Goal: Information Seeking & Learning: Learn about a topic

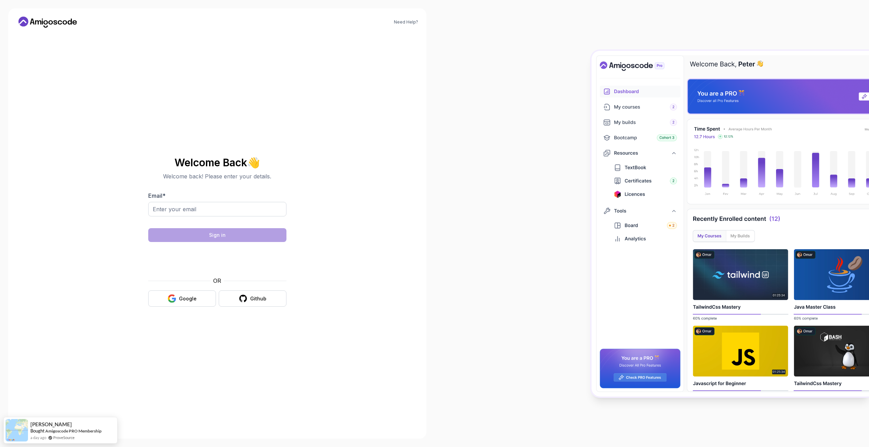
click at [534, 165] on body "Need Help? Welcome Back 👋 Welcome back! Please enter your details. Email * Sign…" at bounding box center [434, 223] width 869 height 447
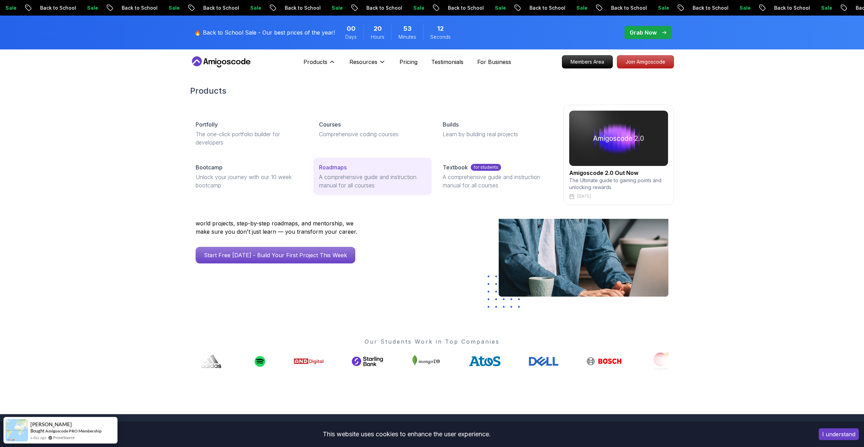
click at [332, 174] on p "A comprehensive guide and instruction manual for all courses" at bounding box center [372, 181] width 107 height 17
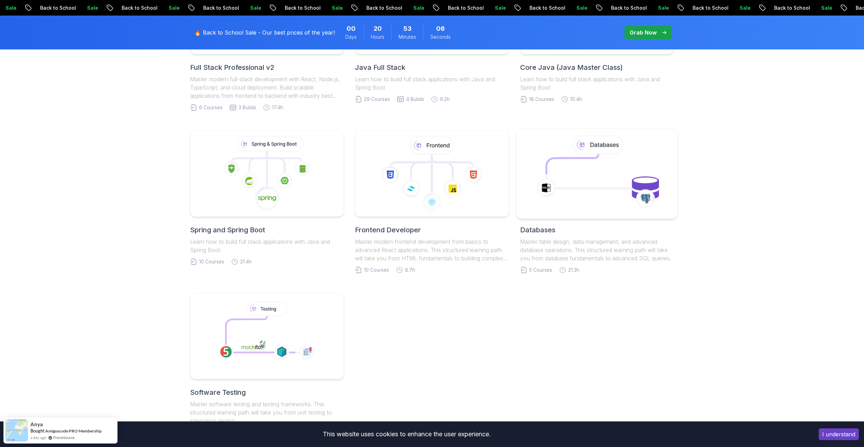
scroll to position [311, 0]
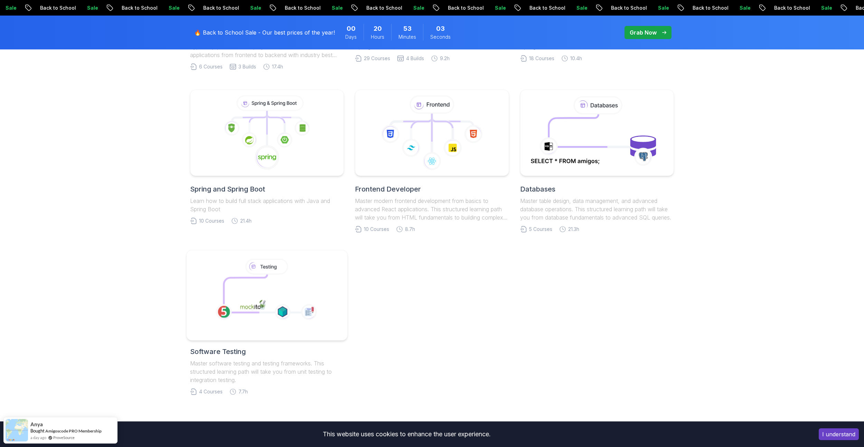
click at [289, 291] on icon at bounding box center [266, 291] width 118 height 71
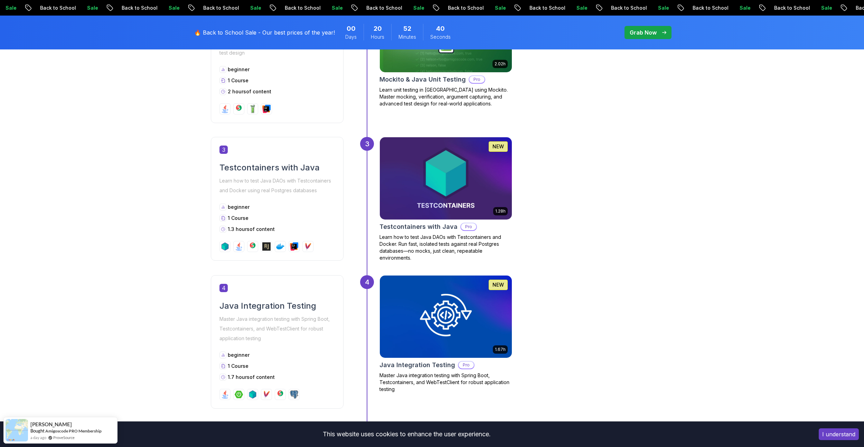
scroll to position [622, 0]
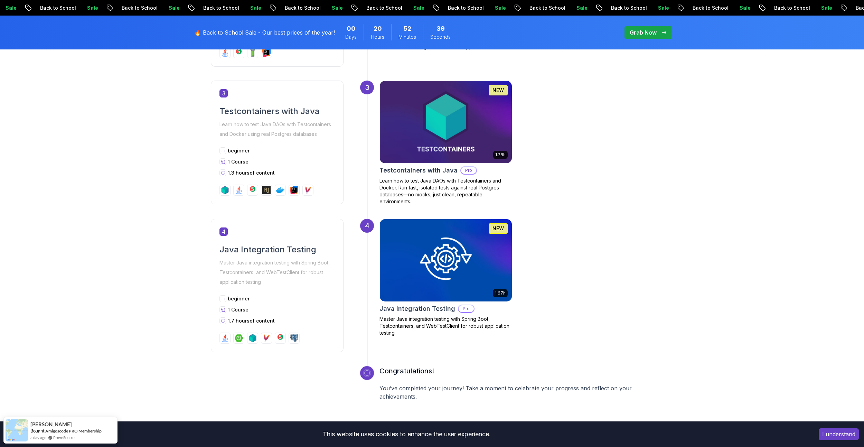
click at [129, 221] on div "Getting Started Let’s kick things off! Begin your journey by completing the fir…" at bounding box center [432, 58] width 864 height 779
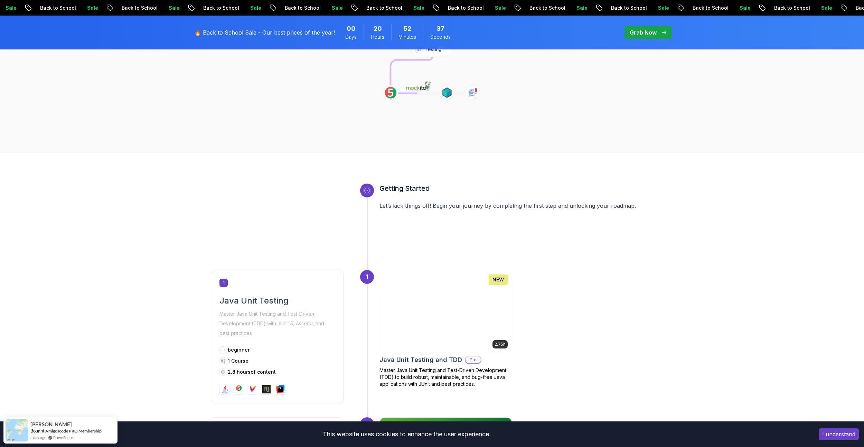
scroll to position [104, 0]
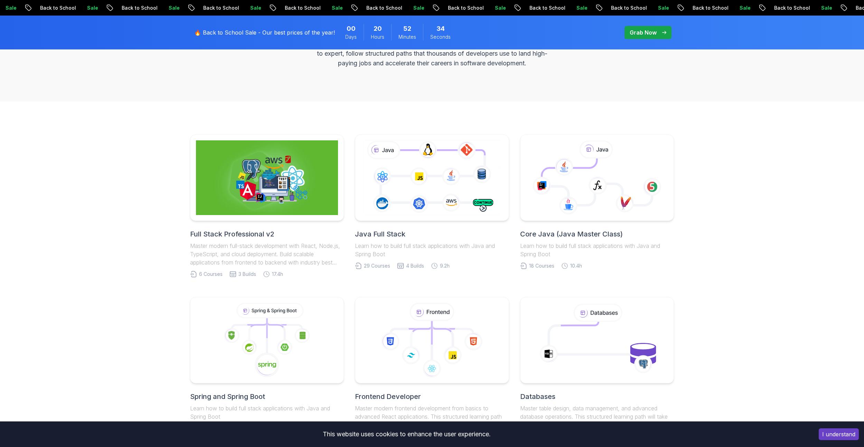
scroll to position [311, 0]
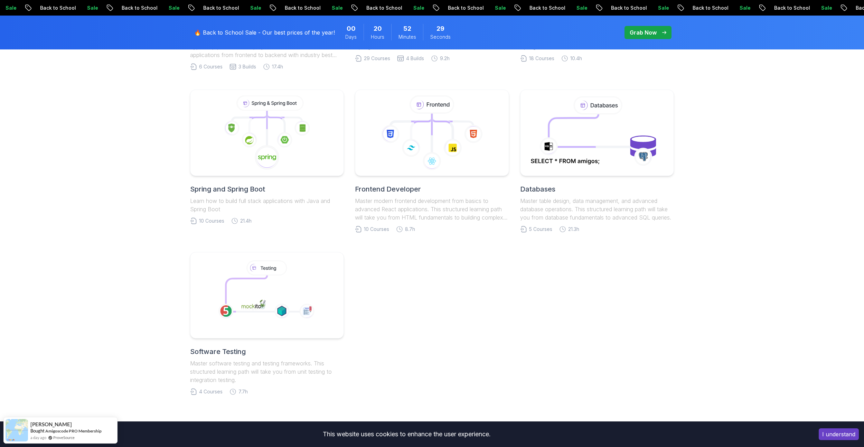
click at [432, 351] on div "Full Stack Professional v2 Master modern full-stack development with React, Nod…" at bounding box center [432, 161] width 484 height 468
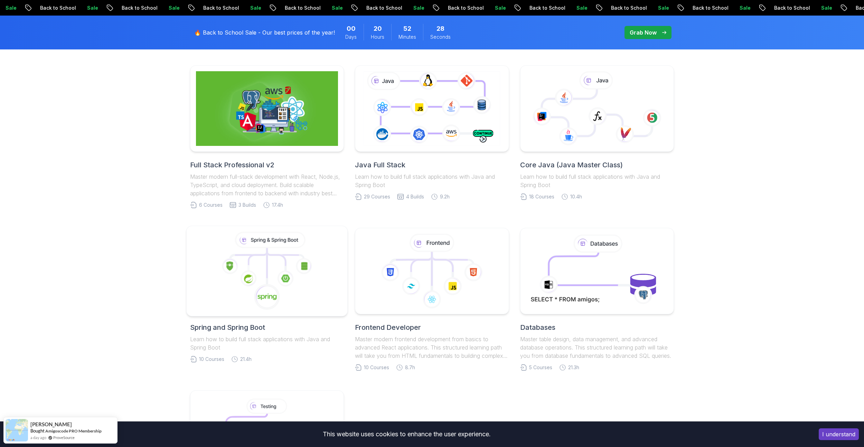
click at [294, 272] on icon at bounding box center [266, 271] width 149 height 78
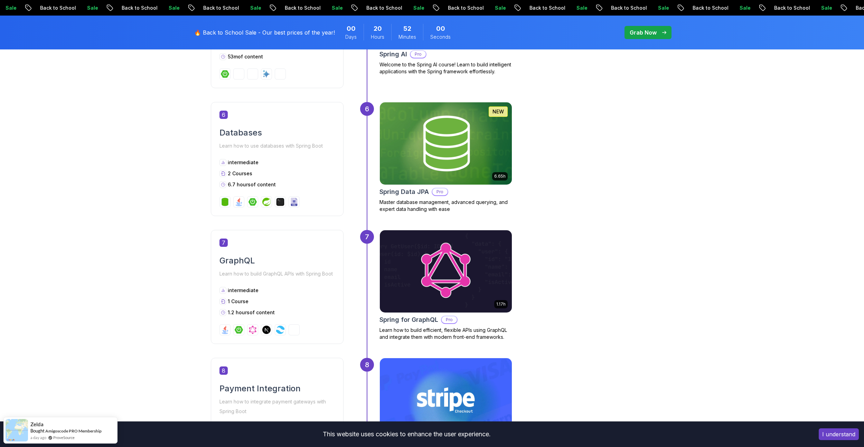
scroll to position [898, 0]
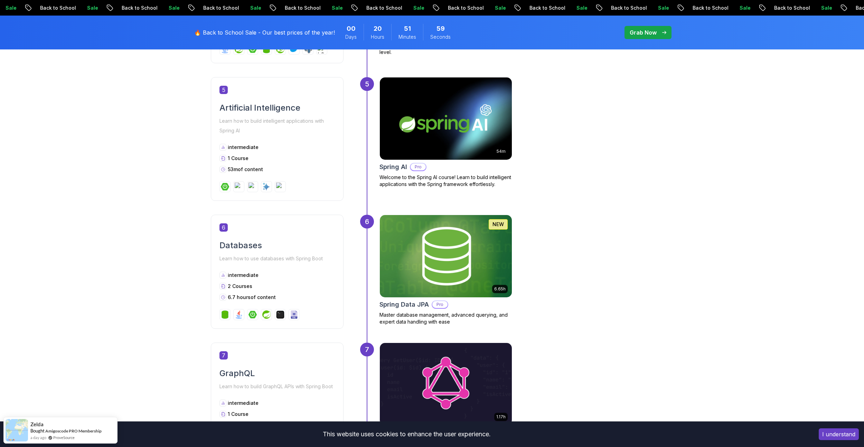
click at [417, 275] on img at bounding box center [445, 256] width 139 height 86
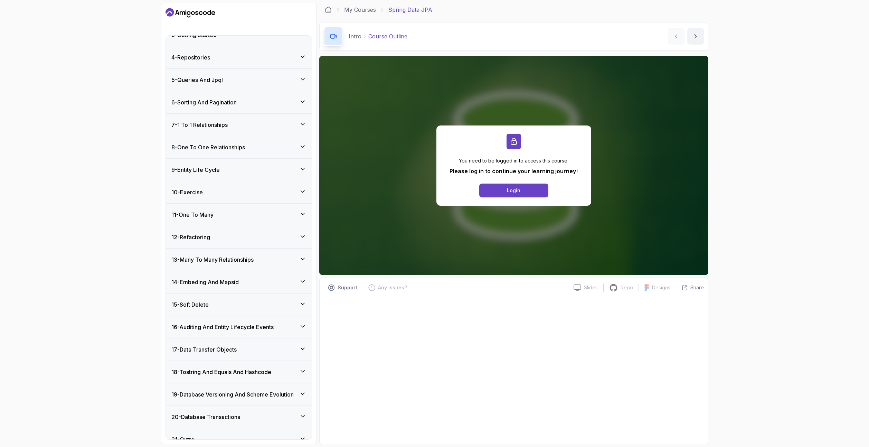
scroll to position [184, 0]
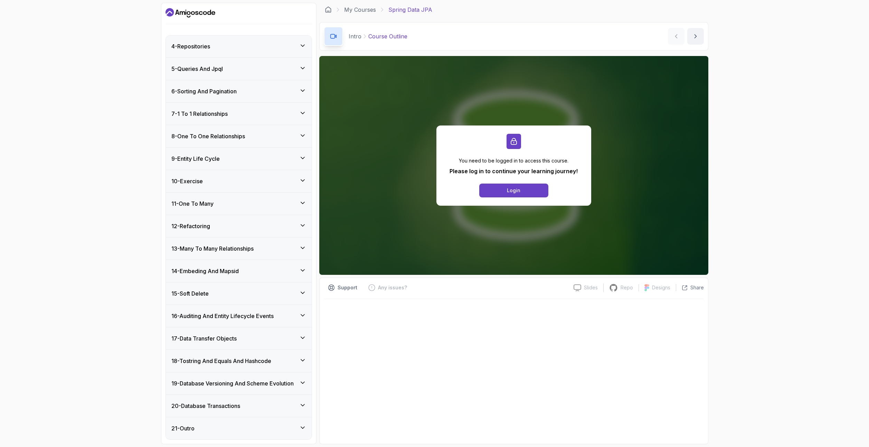
click at [254, 319] on h3 "16 - Auditing And Entity Lifecycle Events" at bounding box center [222, 316] width 102 height 8
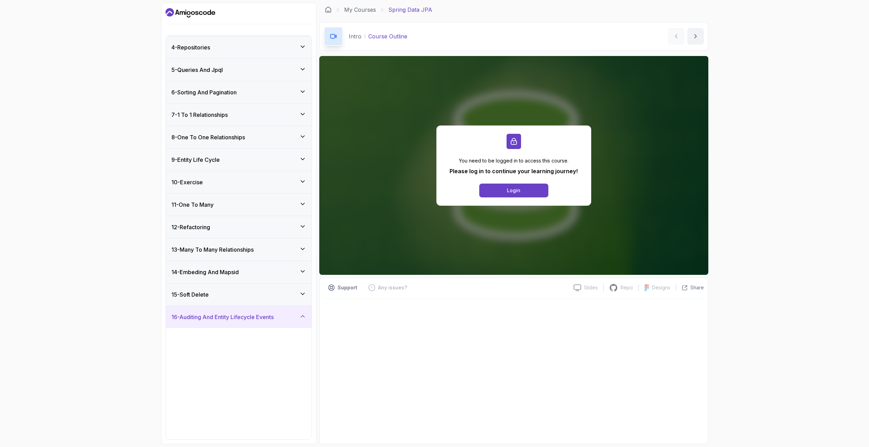
scroll to position [68, 0]
click at [254, 319] on h3 "16 - Auditing And Entity Lifecycle Events" at bounding box center [222, 316] width 102 height 8
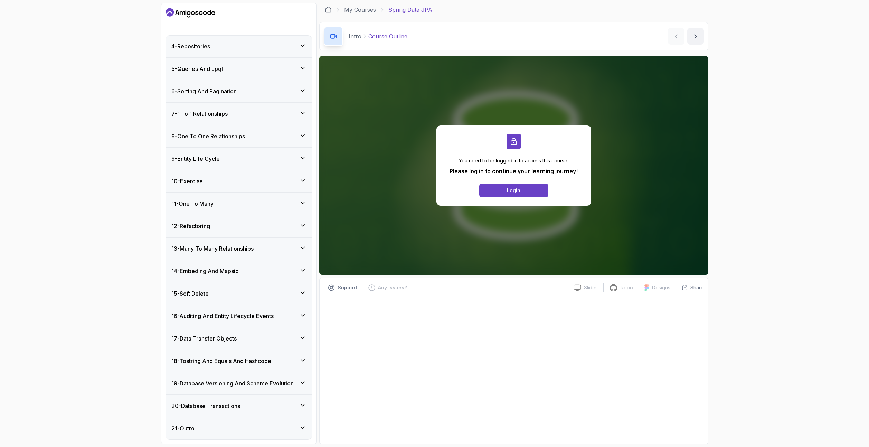
click at [253, 359] on h3 "18 - Tostring And Equals And Hashcode" at bounding box center [221, 361] width 100 height 8
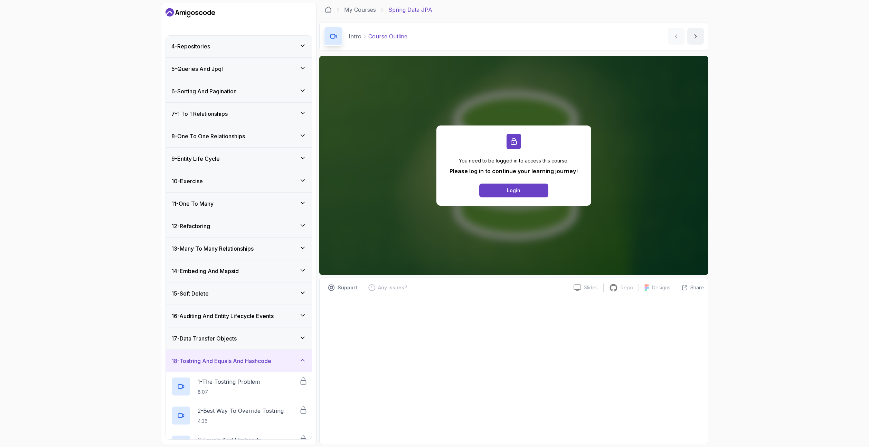
click at [254, 359] on h3 "18 - Tostring And Equals And Hashcode" at bounding box center [221, 361] width 100 height 8
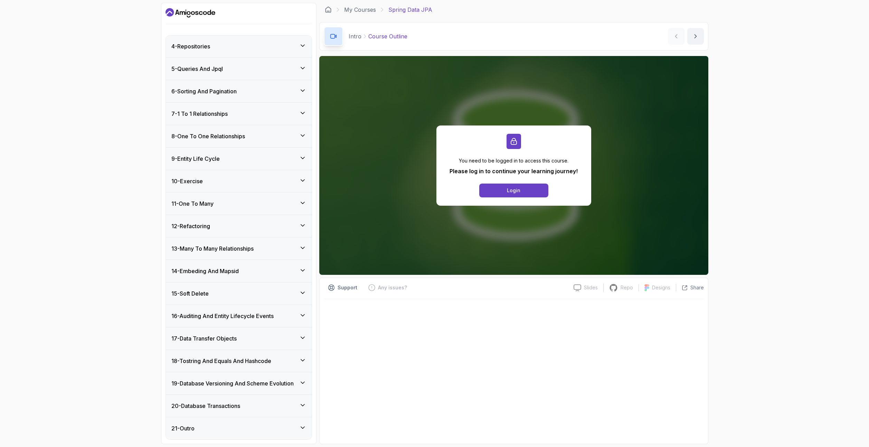
click at [245, 410] on div "20 - Database Transactions" at bounding box center [239, 406] width 146 height 22
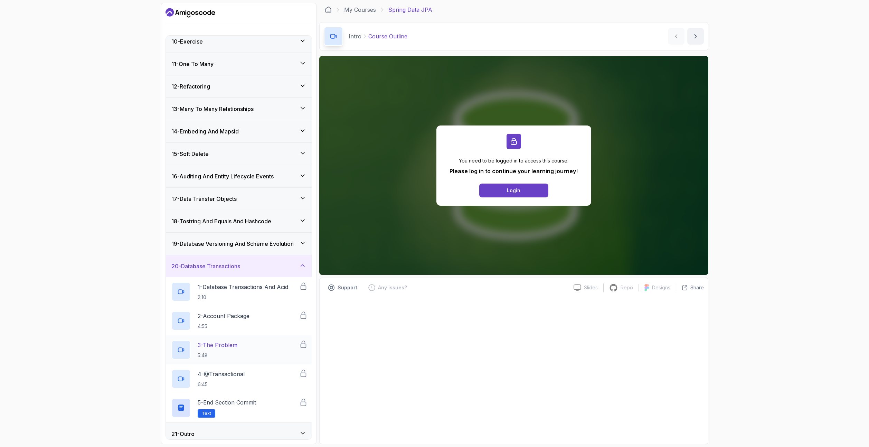
scroll to position [213, 0]
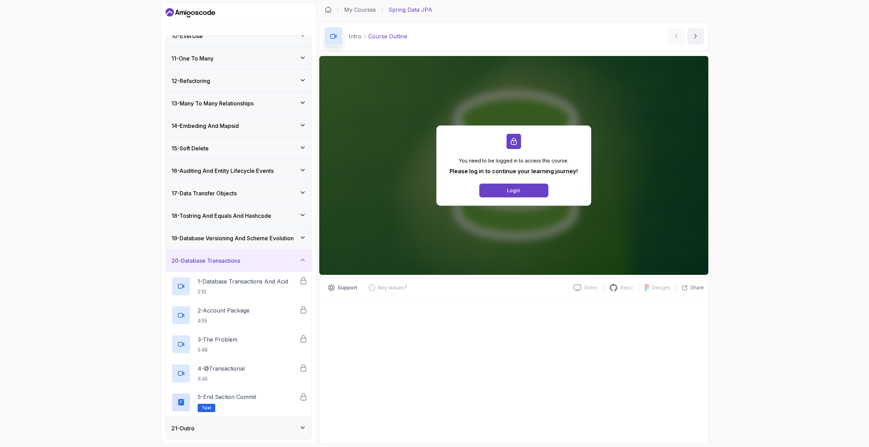
click at [258, 255] on div "20 - Database Transactions" at bounding box center [239, 260] width 146 height 22
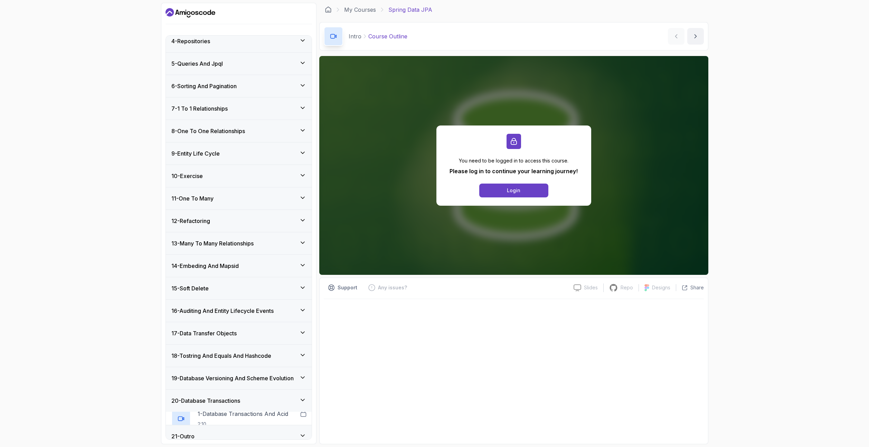
scroll to position [68, 0]
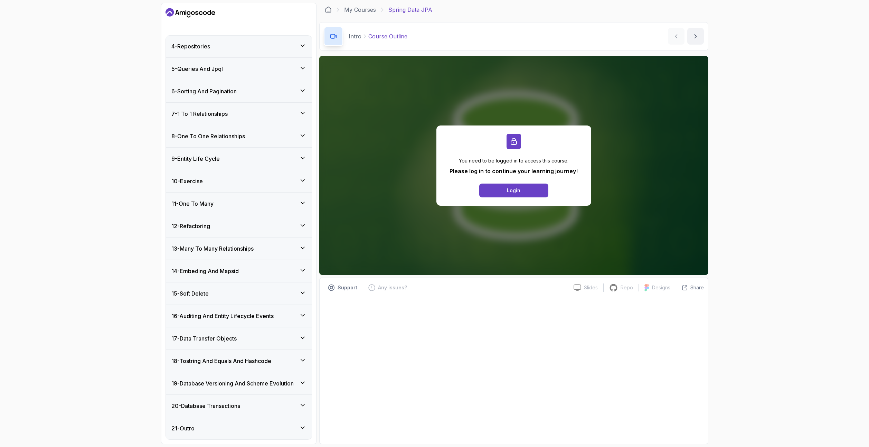
click at [255, 206] on div "11 - One To Many" at bounding box center [238, 203] width 135 height 8
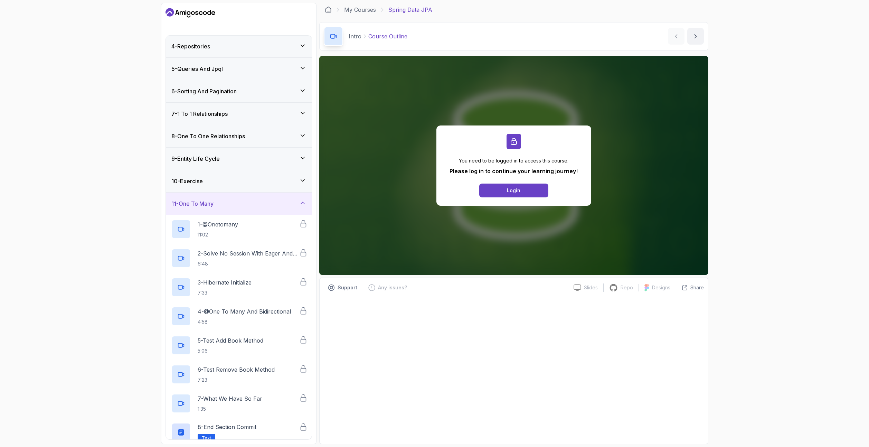
click at [240, 202] on div "11 - One To Many" at bounding box center [238, 203] width 135 height 8
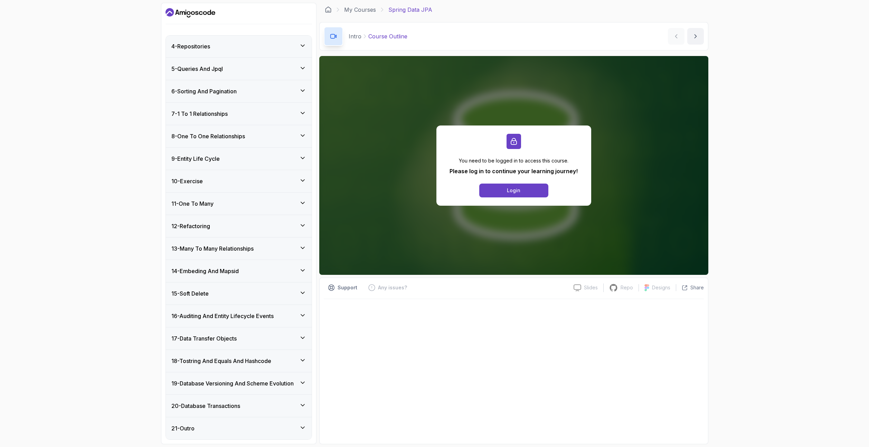
click at [237, 157] on div "9 - Entity Life Cycle" at bounding box center [238, 158] width 135 height 8
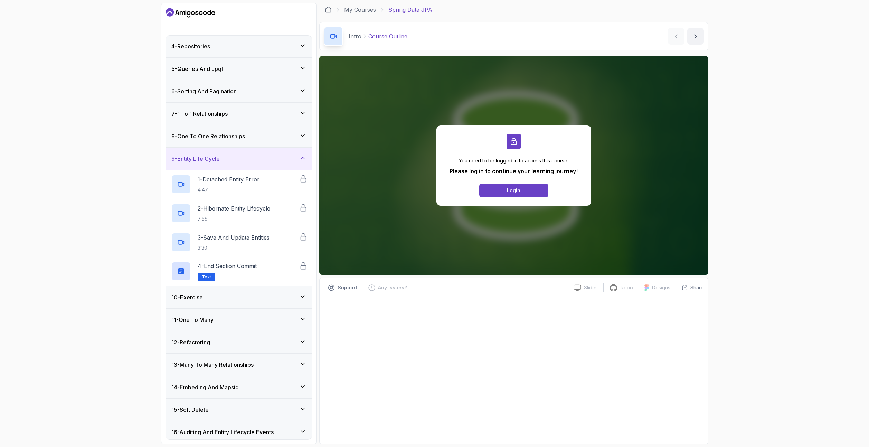
click at [238, 157] on div "9 - Entity Life Cycle" at bounding box center [238, 158] width 135 height 8
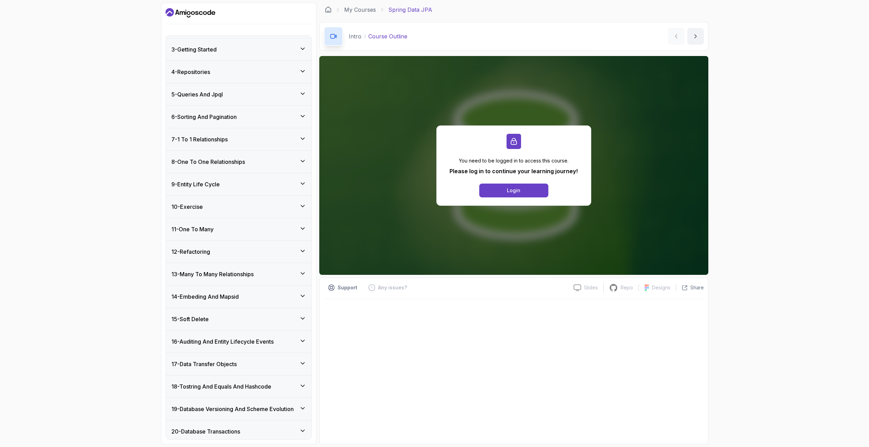
scroll to position [0, 0]
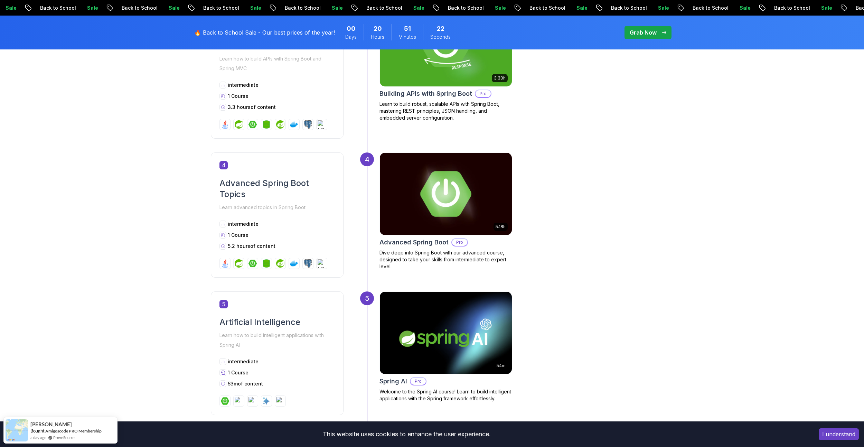
scroll to position [691, 0]
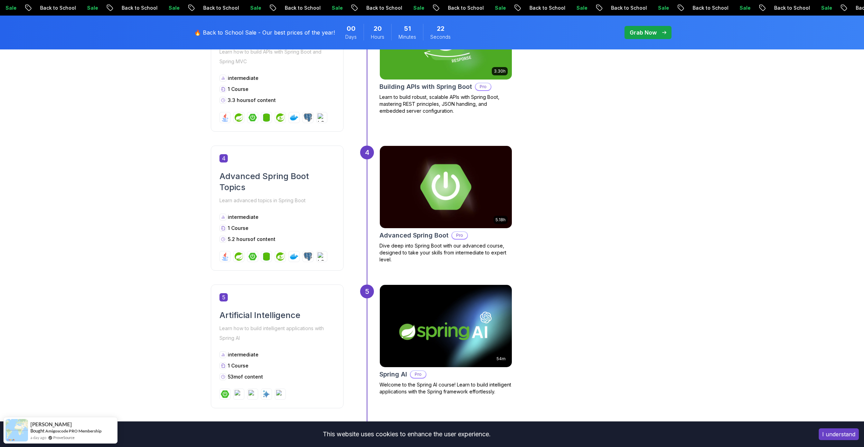
click at [445, 193] on img at bounding box center [445, 187] width 139 height 86
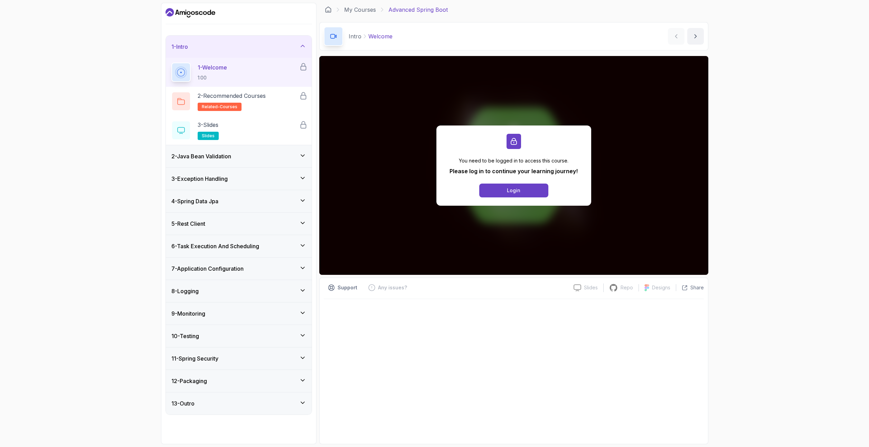
click at [233, 221] on div "5 - Rest Client" at bounding box center [238, 223] width 135 height 8
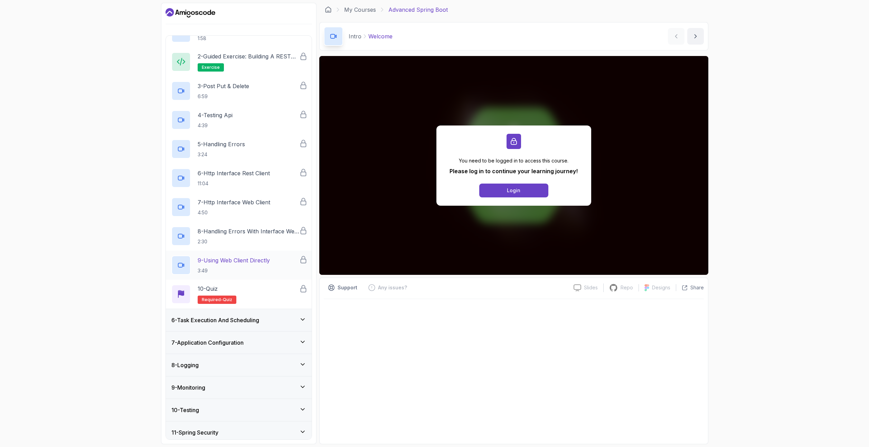
scroll to position [178, 0]
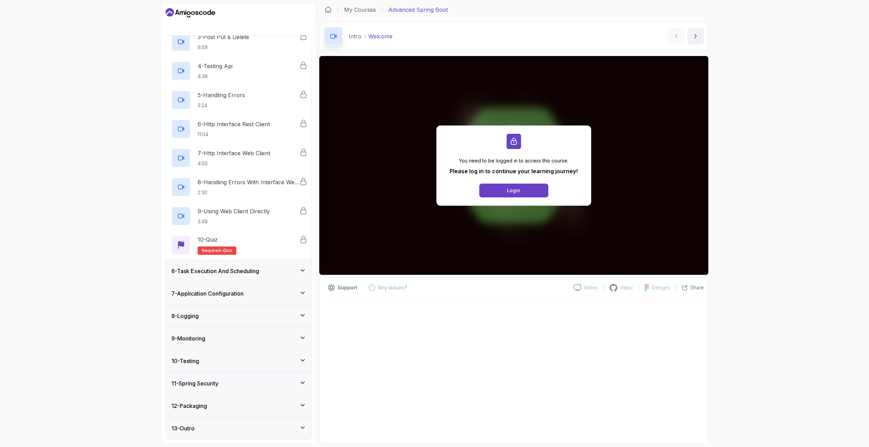
click at [253, 261] on div "6 - Task Execution And Scheduling" at bounding box center [239, 271] width 146 height 22
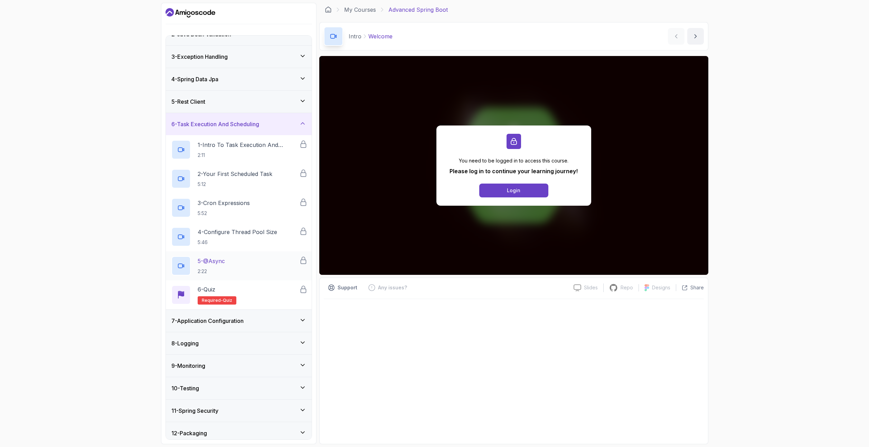
scroll to position [62, 0]
